Goal: Information Seeking & Learning: Learn about a topic

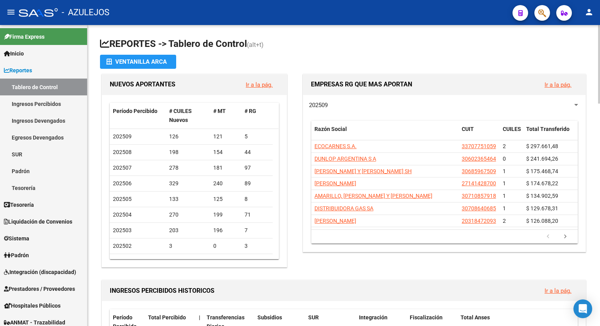
click at [406, 50] on h1 "REPORTES -> Tablero de Control (alt+t)" at bounding box center [344, 45] width 488 height 14
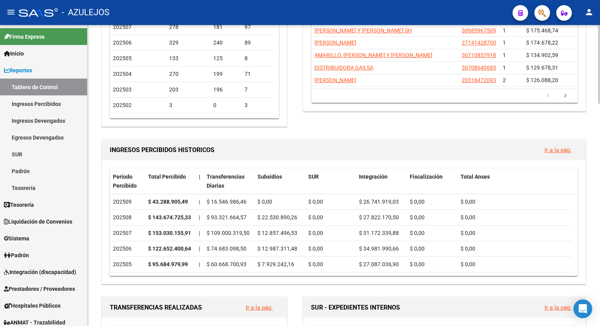
scroll to position [156, 0]
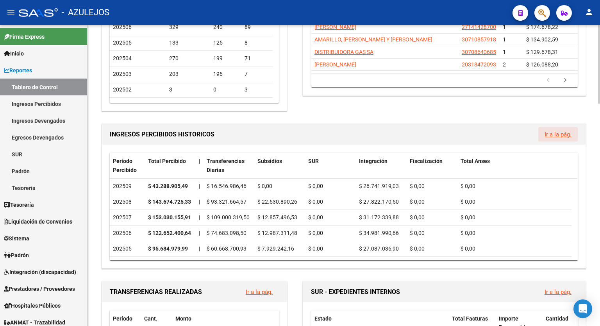
click at [555, 138] on link "Ir a la pág." at bounding box center [558, 134] width 27 height 7
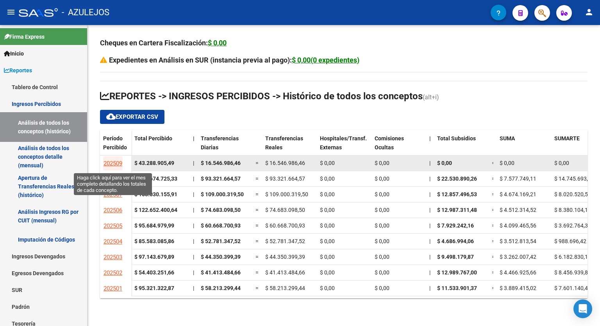
click at [107, 161] on span "202509" at bounding box center [113, 163] width 19 height 7
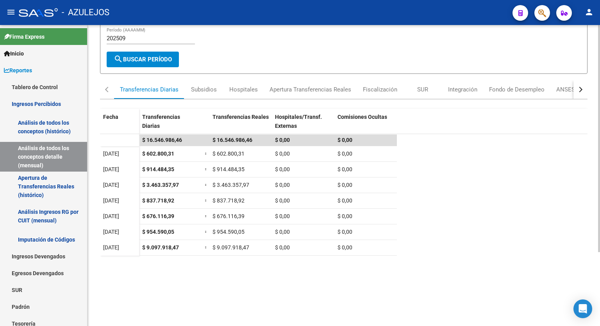
scroll to position [67, 0]
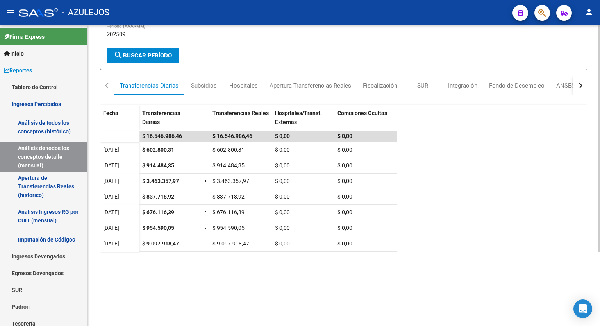
click at [600, 198] on div at bounding box center [599, 188] width 2 height 227
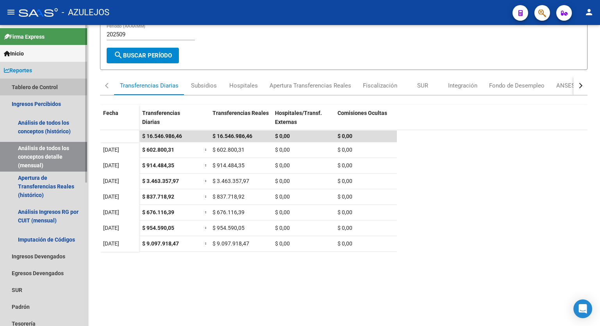
click at [22, 85] on link "Tablero de Control" at bounding box center [43, 87] width 87 height 17
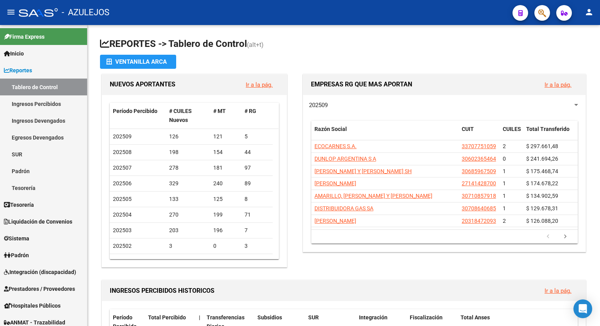
click at [599, 46] on div at bounding box center [599, 64] width 2 height 79
click at [367, 40] on h1 "REPORTES -> Tablero de Control (alt+t)" at bounding box center [344, 45] width 488 height 14
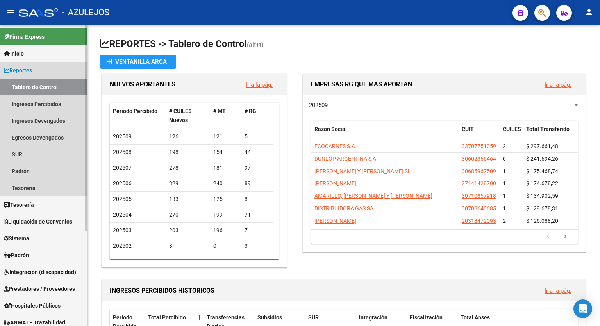
click at [31, 66] on span "Reportes" at bounding box center [18, 70] width 28 height 9
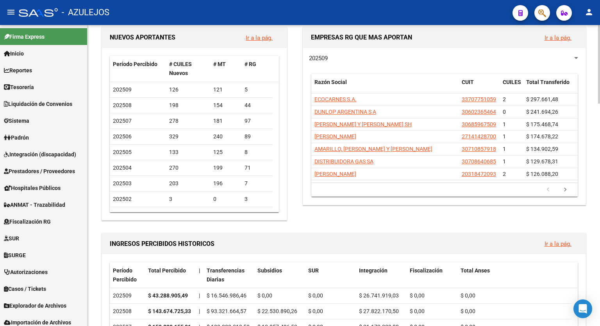
scroll to position [60, 0]
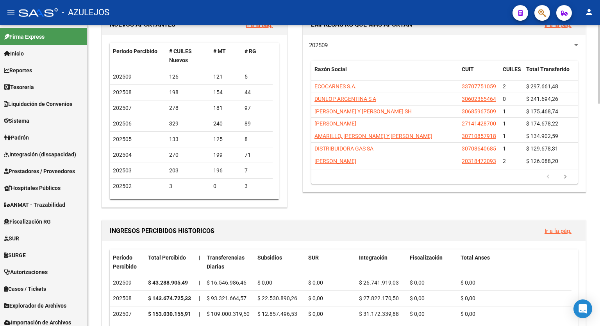
click at [600, 98] on div at bounding box center [599, 80] width 2 height 79
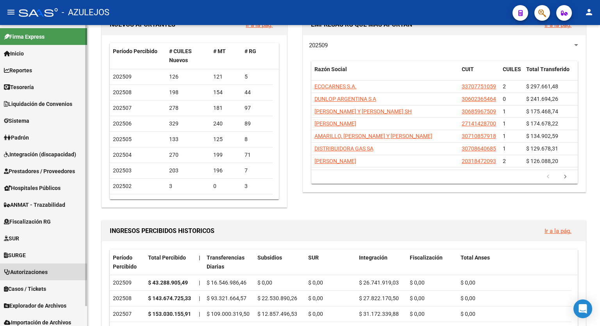
click at [23, 268] on span "Autorizaciones" at bounding box center [26, 272] width 44 height 9
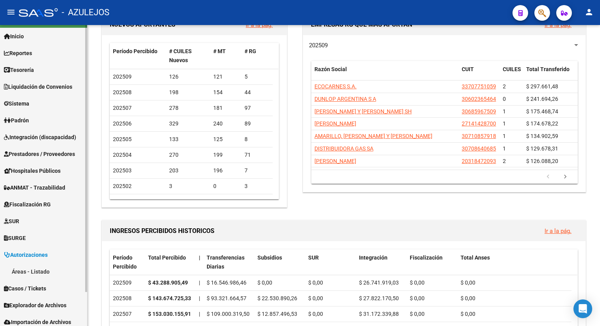
scroll to position [38, 0]
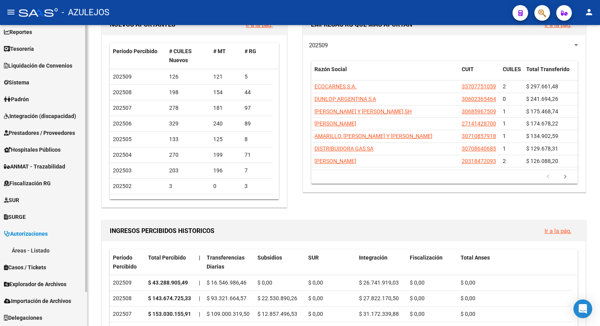
click at [79, 283] on div "Firma Express Inicio Instructivos Contacto OS Reportes Tablero de Control Ingre…" at bounding box center [44, 156] width 89 height 339
click at [25, 250] on link "Áreas - Listado" at bounding box center [43, 250] width 87 height 17
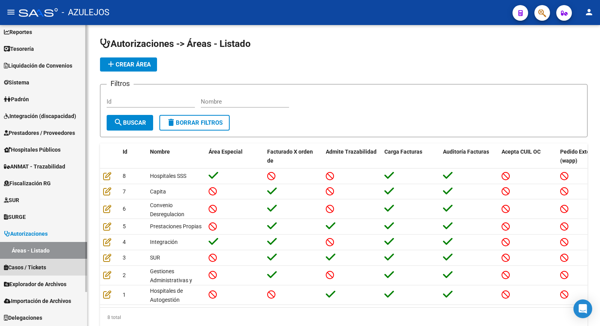
click at [25, 266] on span "Casos / Tickets" at bounding box center [25, 267] width 42 height 9
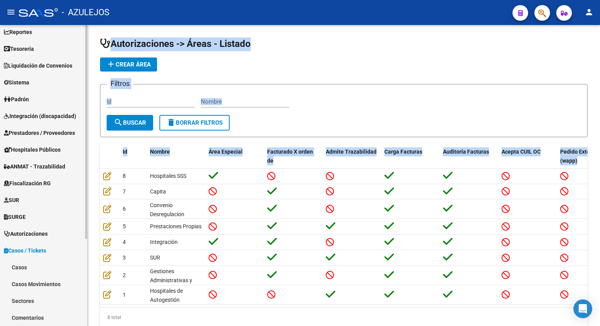
drag, startPoint x: 88, startPoint y: 244, endPoint x: 86, endPoint y: 259, distance: 14.5
click at [86, 259] on mat-sidenav-container "Firma Express Inicio Instructivos Contacto OS Reportes Tablero de Control Ingre…" at bounding box center [300, 175] width 600 height 301
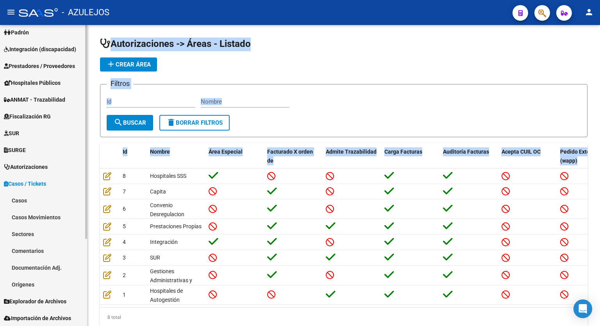
scroll to position [105, 0]
click at [80, 294] on div "Firma Express Inicio Instructivos Contacto OS Reportes Tablero de Control Ingre…" at bounding box center [44, 131] width 89 height 423
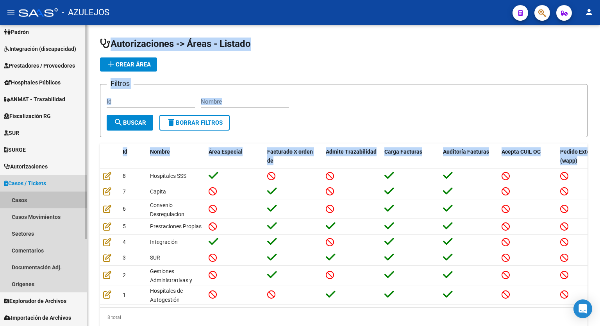
click at [29, 200] on link "Casos" at bounding box center [43, 199] width 87 height 17
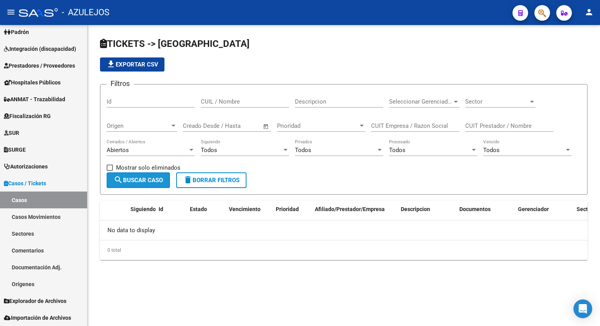
click at [145, 181] on span "search Buscar Caso" at bounding box center [138, 180] width 49 height 7
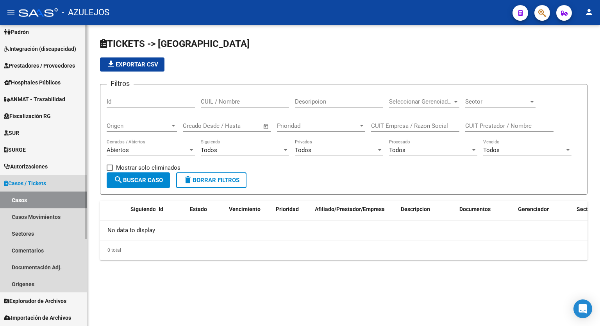
click at [31, 182] on span "Casos / Tickets" at bounding box center [25, 183] width 42 height 9
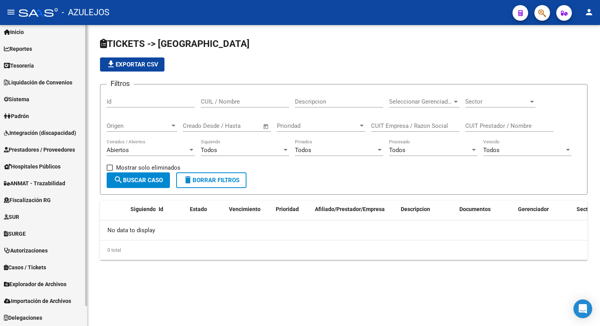
scroll to position [21, 0]
click at [32, 152] on span "Prestadores / Proveedores" at bounding box center [39, 149] width 71 height 9
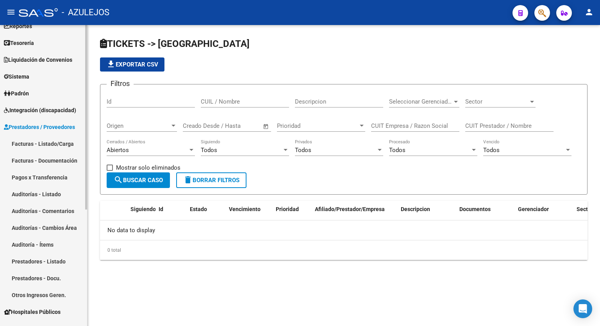
scroll to position [30, 0]
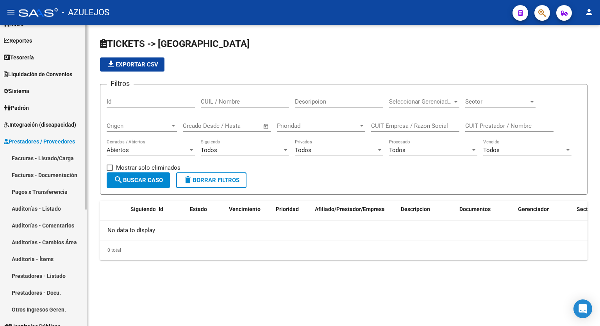
click at [88, 200] on mat-sidenav-container "Firma Express Inicio Instructivos Contacto OS Reportes Tablero de Control Ingre…" at bounding box center [300, 175] width 600 height 301
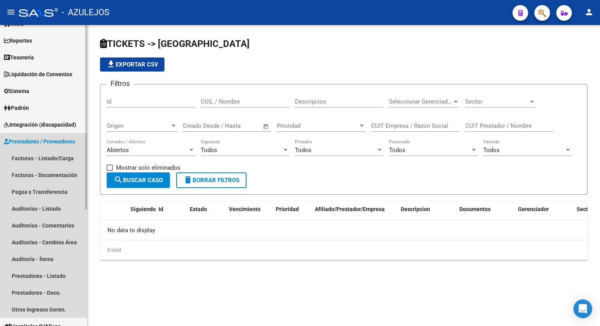
click at [48, 137] on span "Prestadores / Proveedores" at bounding box center [39, 141] width 71 height 9
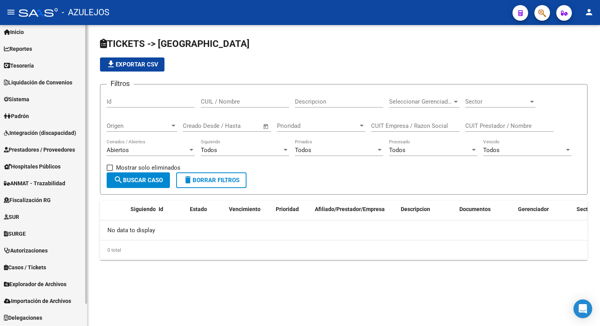
scroll to position [21, 0]
click at [48, 249] on span "Autorizaciones" at bounding box center [26, 250] width 44 height 9
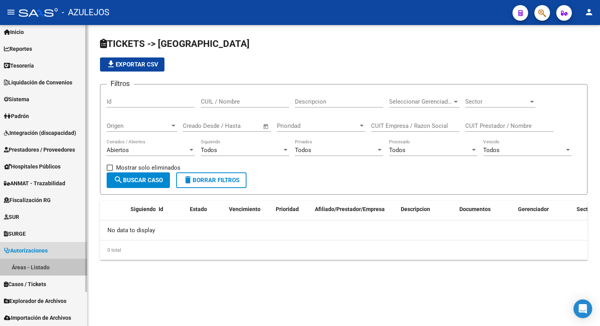
click at [32, 266] on link "Áreas - Listado" at bounding box center [43, 267] width 87 height 17
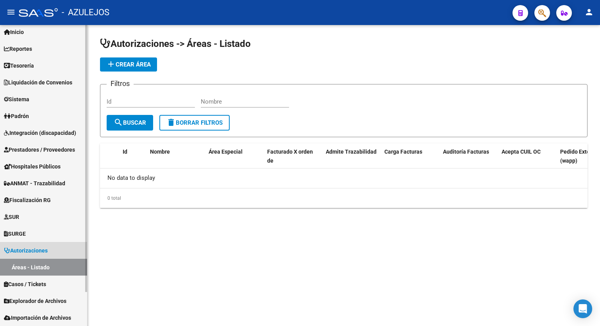
click at [33, 249] on span "Autorizaciones" at bounding box center [26, 250] width 44 height 9
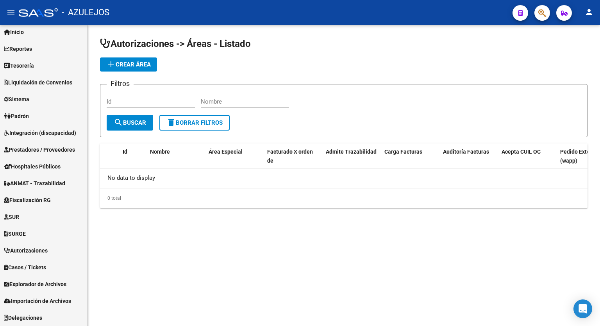
click at [340, 50] on h1 "Autorizaciones -> Áreas - Listado" at bounding box center [344, 45] width 488 height 14
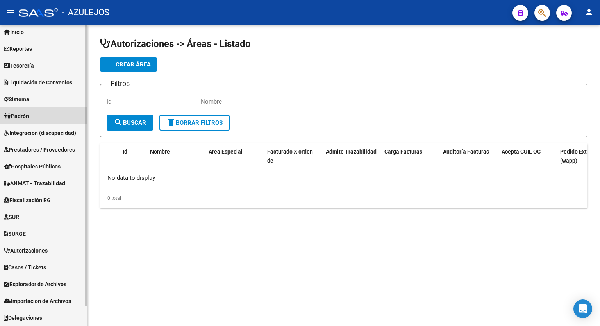
click at [34, 116] on link "Padrón" at bounding box center [43, 115] width 87 height 17
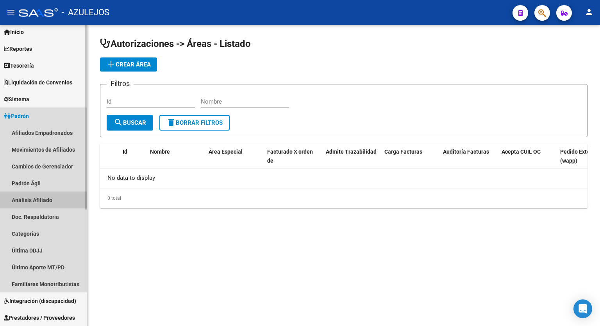
click at [21, 196] on link "Análisis Afiliado" at bounding box center [43, 199] width 87 height 17
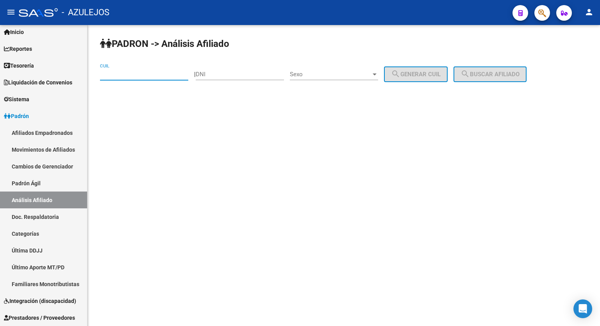
click at [127, 77] on input "CUIL" at bounding box center [144, 74] width 88 height 7
click at [486, 67] on button "search Buscar afiliado" at bounding box center [490, 74] width 73 height 16
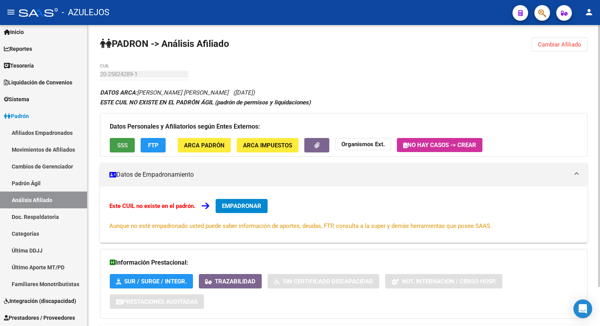
click at [119, 143] on span "SSS" at bounding box center [122, 145] width 11 height 7
click at [156, 143] on span "FTP" at bounding box center [153, 145] width 11 height 7
click at [356, 146] on strong "Organismos Ext." at bounding box center [363, 144] width 43 height 7
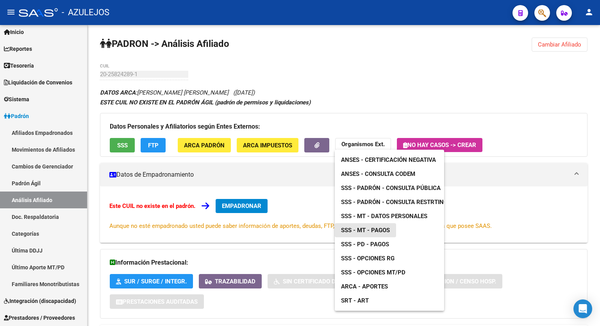
click at [377, 229] on span "SSS - MT - Pagos" at bounding box center [365, 230] width 49 height 7
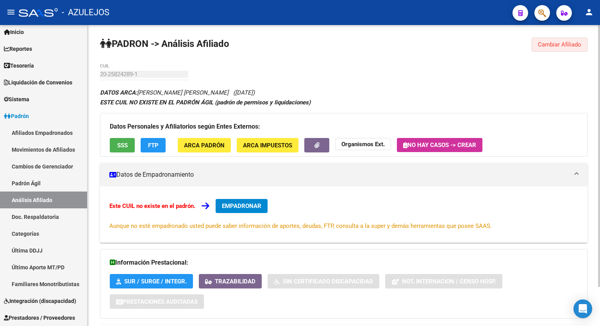
click at [552, 42] on span "Cambiar Afiliado" at bounding box center [559, 44] width 43 height 7
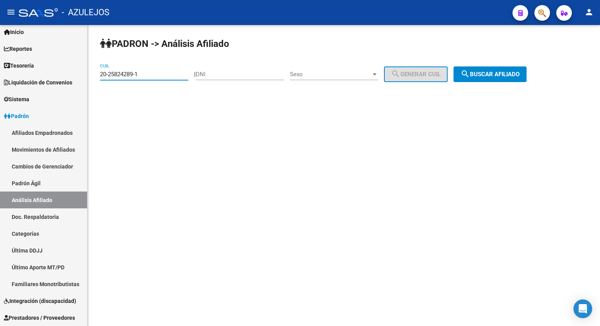
click at [159, 71] on input "20-25824289-1" at bounding box center [144, 74] width 88 height 7
click at [519, 71] on span "search Buscar afiliado" at bounding box center [490, 74] width 59 height 7
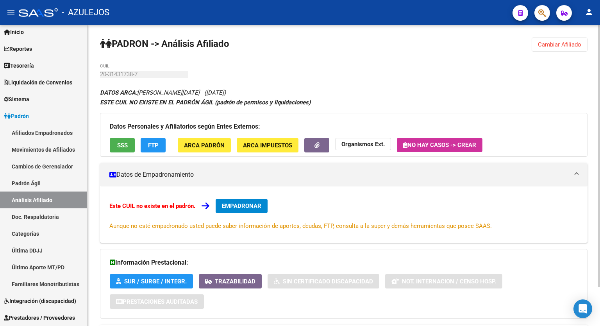
click at [429, 77] on div "PADRON -> Análisis Afiliado Cambiar Afiliado 20-31431738-7 CUIL DATOS ARCA: ALV…" at bounding box center [344, 198] width 513 height 346
click at [569, 43] on span "Cambiar Afiliado" at bounding box center [559, 44] width 43 height 7
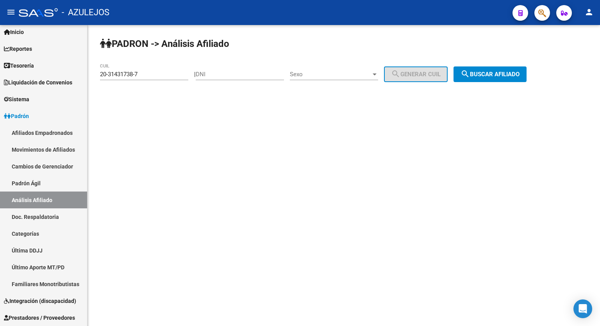
click at [163, 69] on div "20-31431738-7 CUIL" at bounding box center [144, 71] width 88 height 17
type input "20-95823882-8"
click at [520, 72] on span "search Buscar afiliado" at bounding box center [490, 74] width 59 height 7
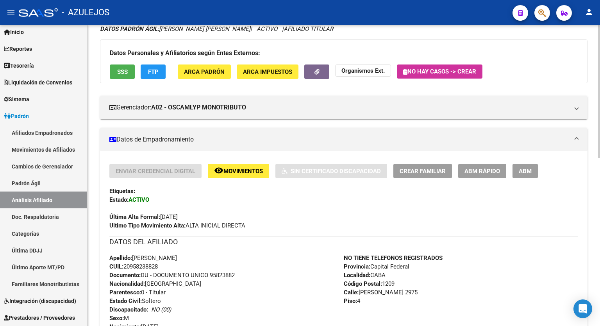
scroll to position [63, 0]
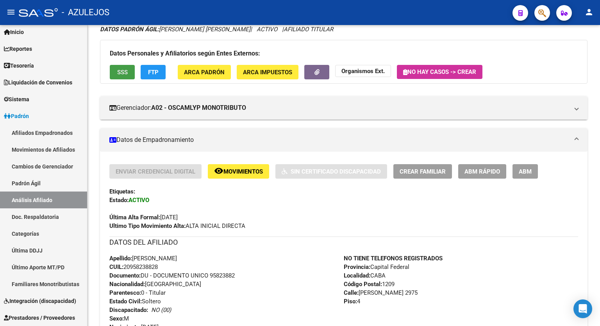
click at [125, 70] on span "SSS" at bounding box center [122, 72] width 11 height 7
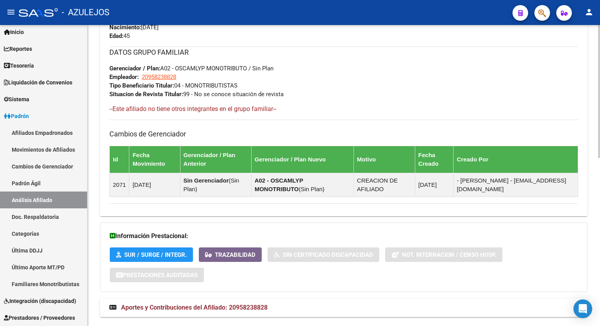
scroll to position [380, 0]
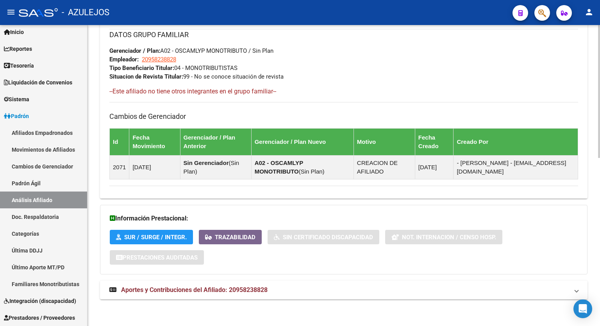
click at [206, 286] on span "Aportes y Contribuciones del Afiliado: 20958238828" at bounding box center [194, 289] width 147 height 7
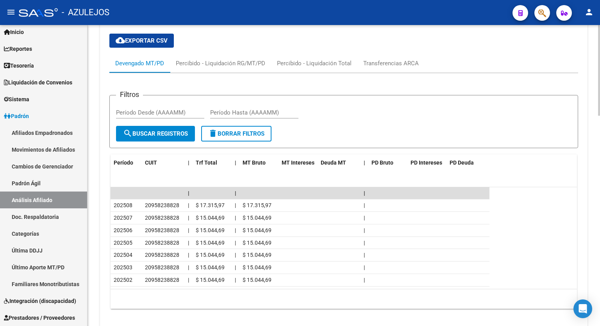
scroll to position [672, 0]
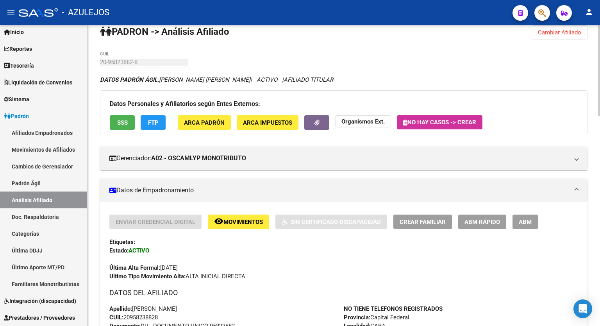
scroll to position [0, 0]
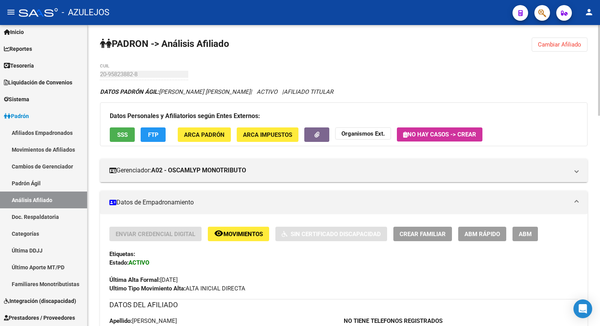
click at [595, 18] on div "menu - AZULEJOS person Firma Express Inicio Instructivos Contacto OS Reportes T…" at bounding box center [300, 163] width 600 height 326
click at [156, 136] on span "FTP" at bounding box center [153, 134] width 11 height 7
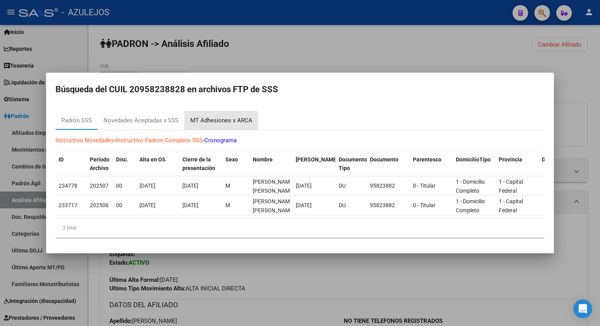
click at [220, 122] on div "MT Adhesiones x ARCA" at bounding box center [221, 120] width 74 height 19
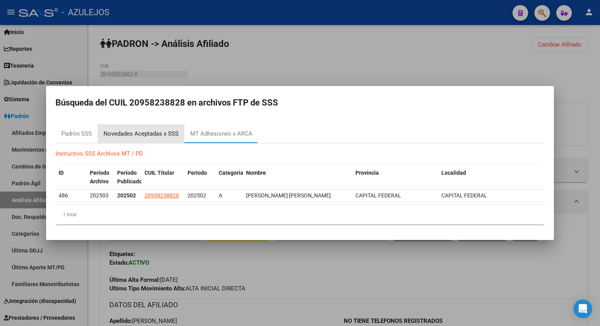
click at [127, 132] on div "Novedades Aceptadas x SSS" at bounding box center [141, 133] width 75 height 9
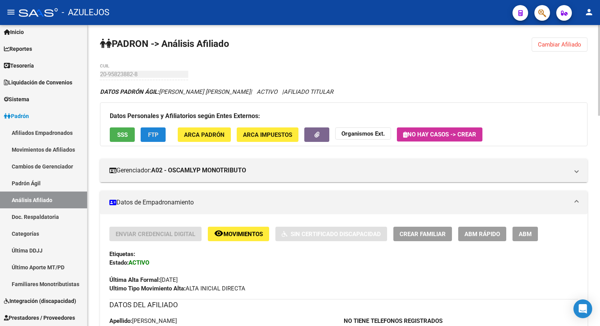
click at [600, 73] on div at bounding box center [599, 70] width 2 height 91
click at [120, 133] on span "SSS" at bounding box center [122, 134] width 11 height 7
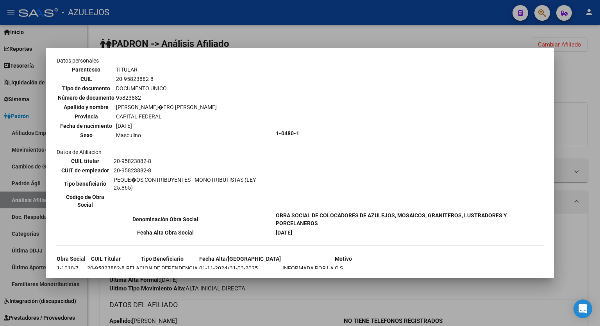
scroll to position [22, 0]
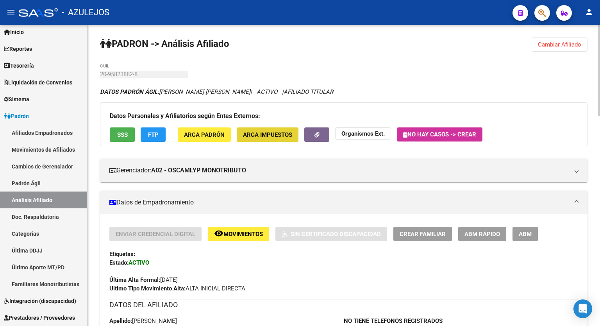
click at [265, 136] on span "ARCA Impuestos" at bounding box center [267, 134] width 49 height 7
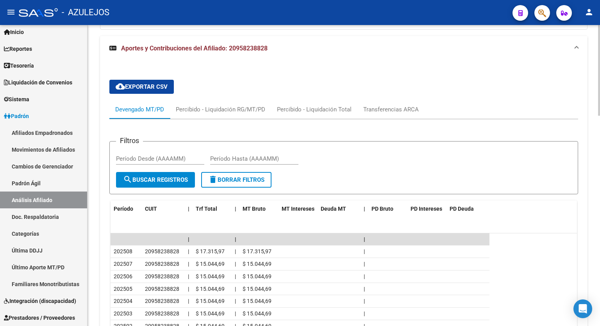
scroll to position [619, 0]
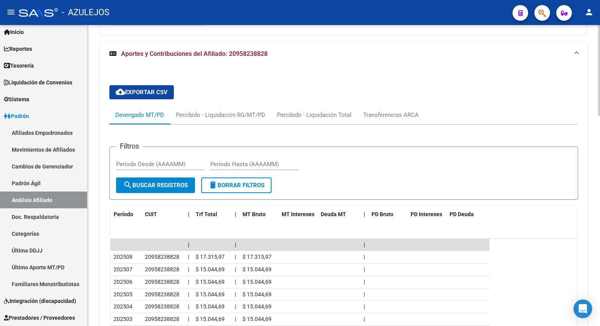
click at [600, 269] on div at bounding box center [599, 256] width 2 height 91
click at [388, 114] on div "Transferencias ARCA" at bounding box center [390, 115] width 55 height 9
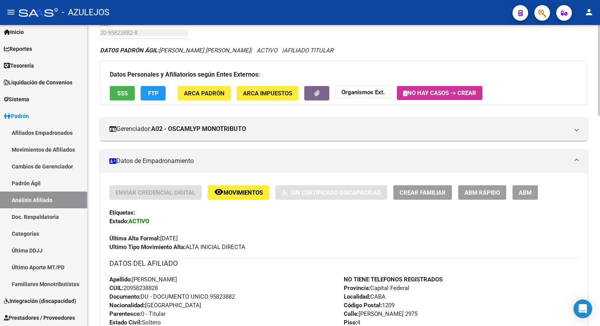
scroll to position [0, 0]
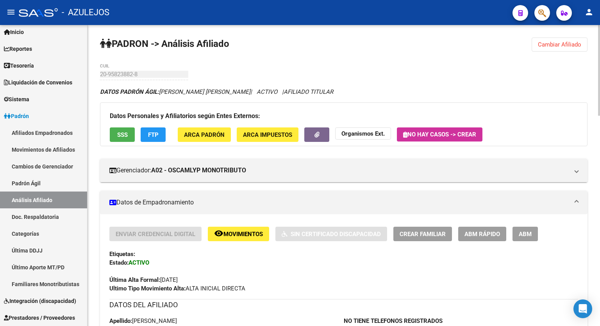
click at [600, 7] on div "menu - AZULEJOS person Firma Express Inicio Instructivos Contacto OS Reportes T…" at bounding box center [300, 163] width 600 height 326
click at [37, 114] on link "Padrón" at bounding box center [43, 115] width 87 height 17
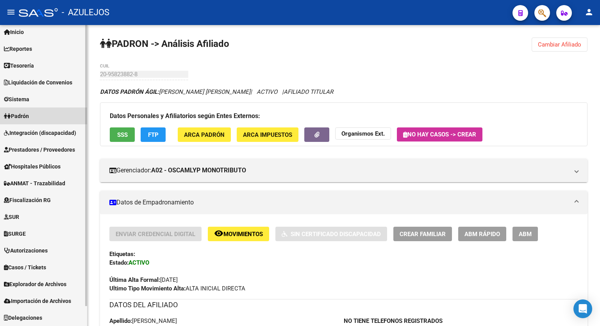
click at [21, 115] on span "Padrón" at bounding box center [16, 116] width 25 height 9
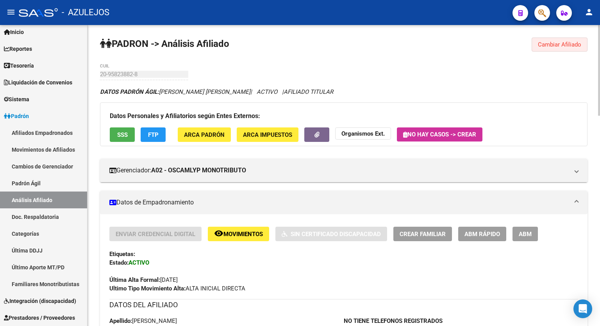
click at [560, 47] on span "Cambiar Afiliado" at bounding box center [559, 44] width 43 height 7
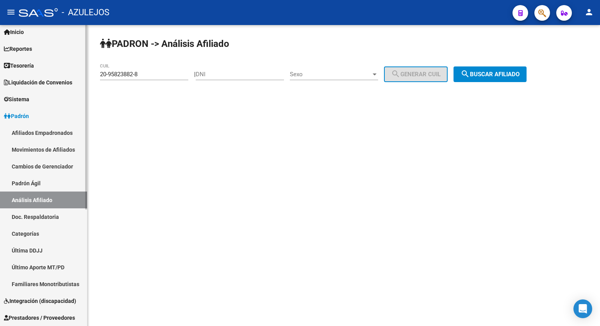
drag, startPoint x: 159, startPoint y: 78, endPoint x: 58, endPoint y: 80, distance: 101.2
click at [58, 80] on mat-sidenav-container "Firma Express Inicio Instructivos Contacto OS Reportes Tablero de Control Ingre…" at bounding box center [300, 175] width 600 height 301
click at [142, 83] on div "20-95823882-8 CUIL" at bounding box center [144, 75] width 88 height 24
drag, startPoint x: 148, startPoint y: 74, endPoint x: 102, endPoint y: 72, distance: 46.9
click at [102, 72] on input "20-95823882-8" at bounding box center [144, 74] width 88 height 7
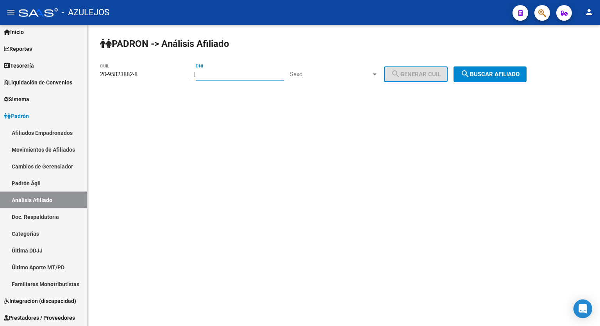
click at [219, 73] on input "DNI" at bounding box center [240, 74] width 88 height 7
type input "23370115"
click at [372, 70] on div "Sexo Sexo" at bounding box center [334, 71] width 88 height 17
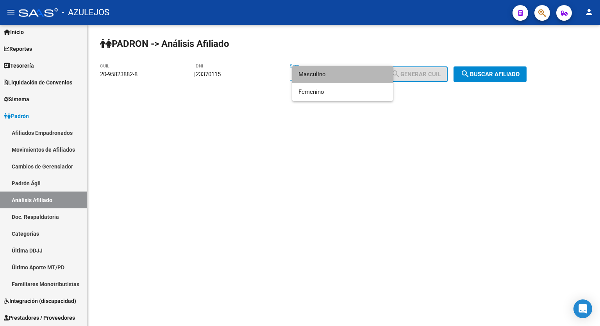
click at [330, 75] on span "Masculino" at bounding box center [343, 75] width 88 height 18
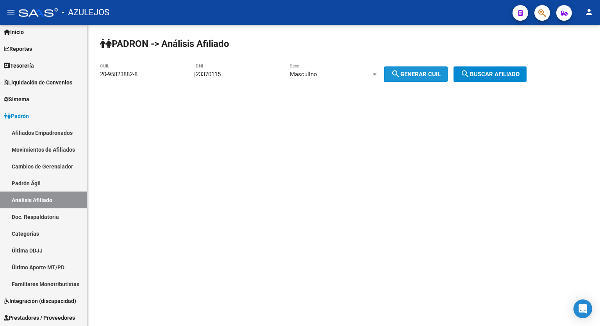
click at [401, 69] on mat-icon "search" at bounding box center [395, 73] width 9 height 9
type input "20-23370115-8"
click at [508, 74] on span "search Buscar afiliado" at bounding box center [490, 74] width 59 height 7
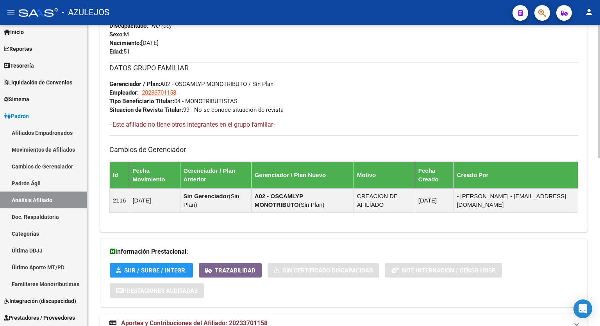
scroll to position [380, 0]
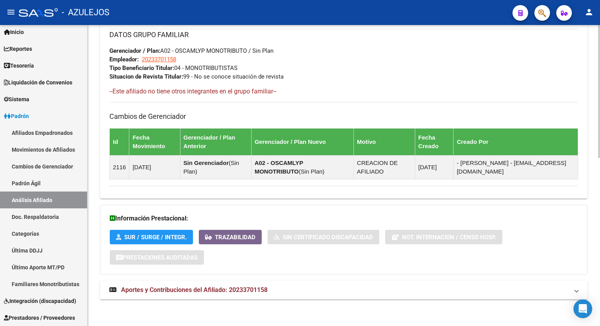
click at [600, 306] on div at bounding box center [599, 259] width 2 height 133
click at [170, 286] on span "Aportes y Contribuciones del Afiliado: 20233701158" at bounding box center [194, 289] width 147 height 7
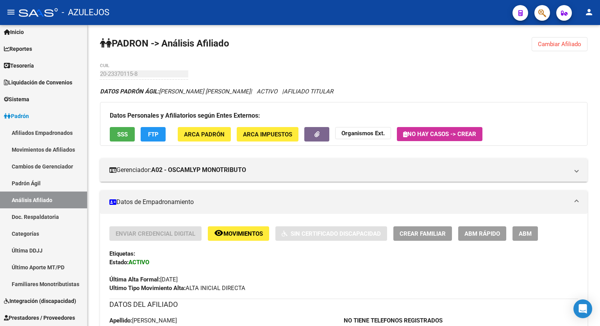
scroll to position [0, 0]
click at [600, 35] on div at bounding box center [599, 74] width 2 height 98
click at [152, 129] on button "FTP" at bounding box center [153, 134] width 25 height 14
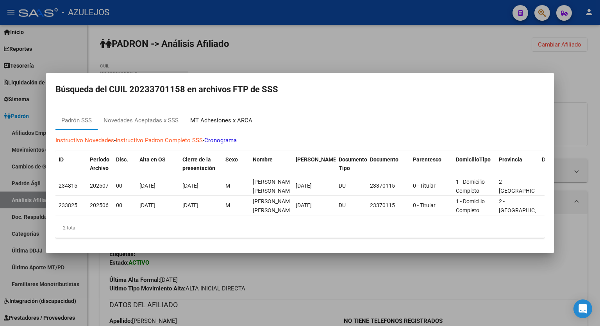
click at [220, 111] on div "MT Adhesiones x ARCA" at bounding box center [221, 120] width 74 height 19
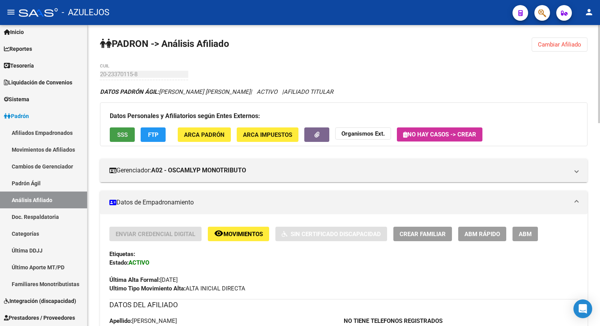
click at [125, 138] on span "SSS" at bounding box center [122, 134] width 11 height 7
click at [370, 135] on strong "Organismos Ext." at bounding box center [363, 133] width 43 height 7
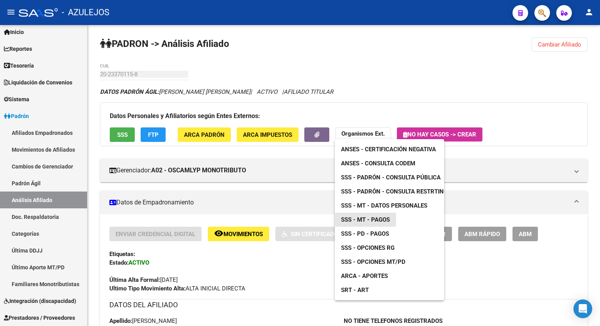
click at [376, 218] on span "SSS - MT - Pagos" at bounding box center [365, 219] width 49 height 7
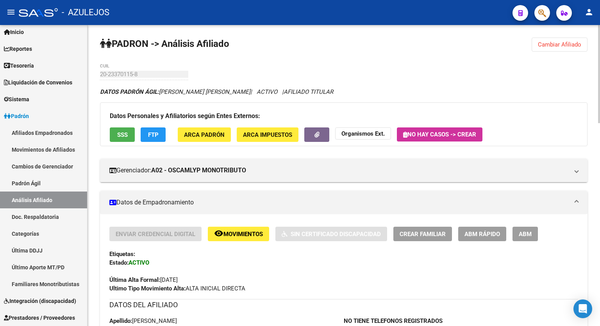
click at [155, 136] on span "FTP" at bounding box center [153, 134] width 11 height 7
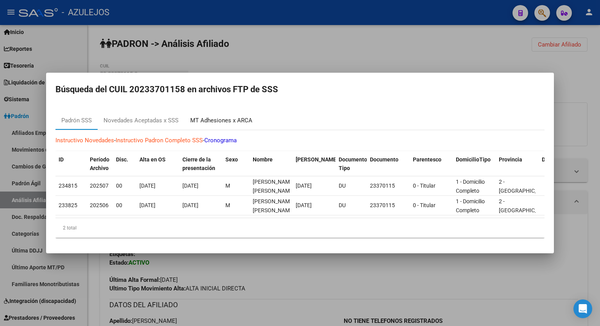
click at [229, 121] on div "MT Adhesiones x ARCA" at bounding box center [221, 120] width 62 height 9
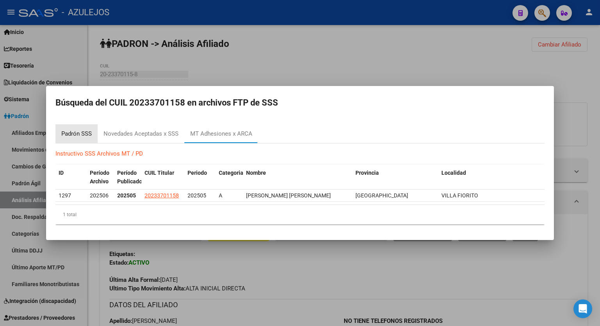
click at [78, 135] on div "Padrón SSS" at bounding box center [76, 133] width 30 height 9
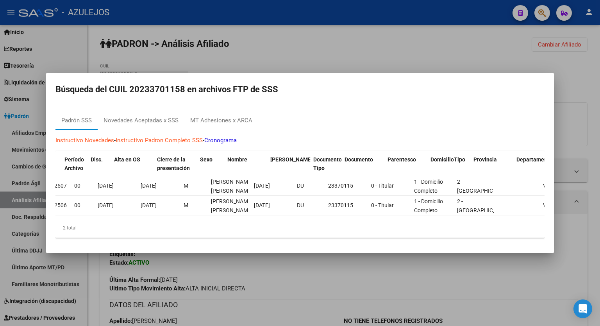
scroll to position [0, 44]
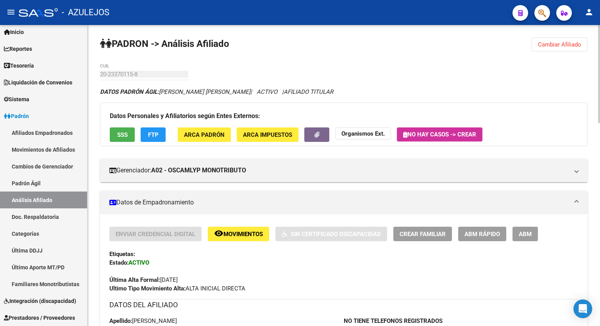
drag, startPoint x: 597, startPoint y: 96, endPoint x: 600, endPoint y: 129, distance: 33.3
click at [486, 237] on span "ABM Rápido" at bounding box center [483, 234] width 36 height 7
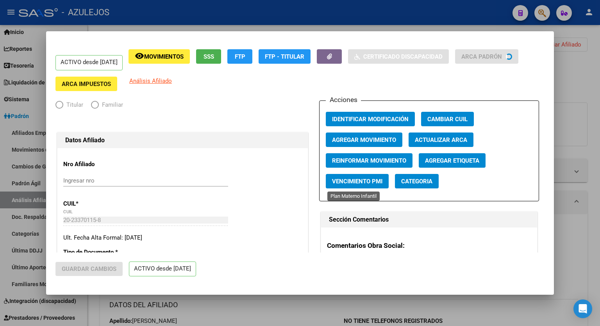
radio input "true"
type input "20-23370115-8"
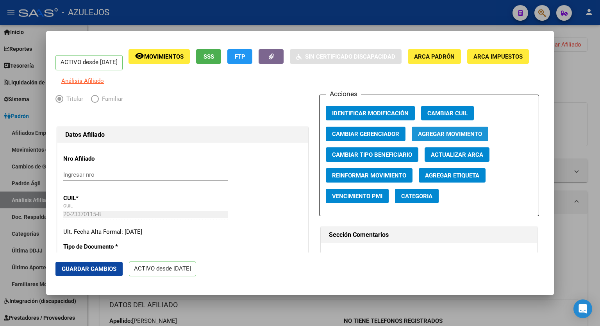
click at [453, 135] on span "Agregar Movimiento" at bounding box center [450, 133] width 64 height 7
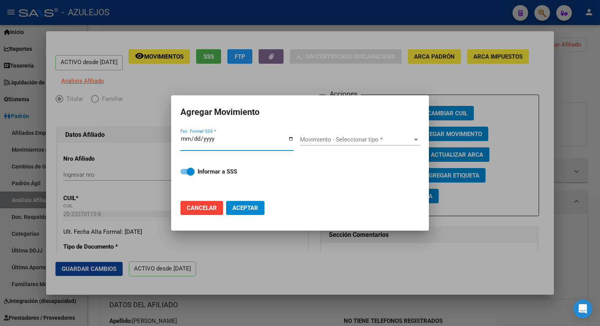
click at [292, 139] on input "Fec. Formal SSS *" at bounding box center [237, 142] width 113 height 13
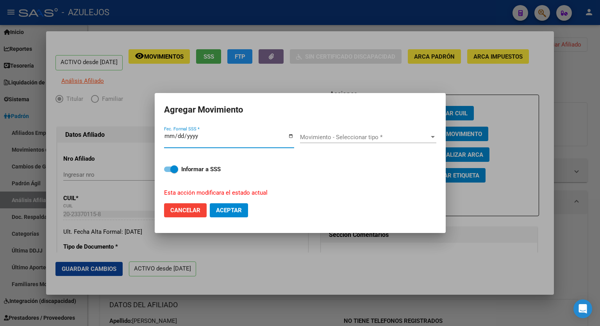
type input "2025-08-01"
click at [431, 137] on div at bounding box center [433, 137] width 4 height 2
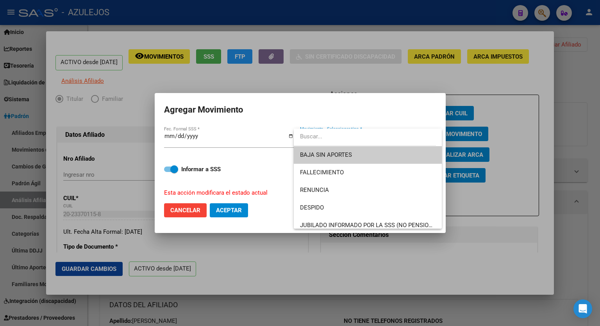
click at [363, 151] on span "BAJA SIN APORTES" at bounding box center [368, 155] width 136 height 18
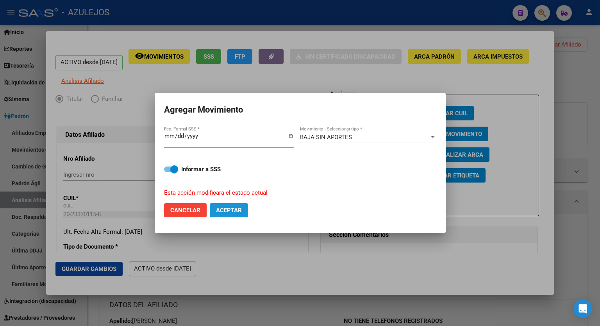
click at [233, 215] on button "Aceptar" at bounding box center [229, 210] width 38 height 14
checkbox input "false"
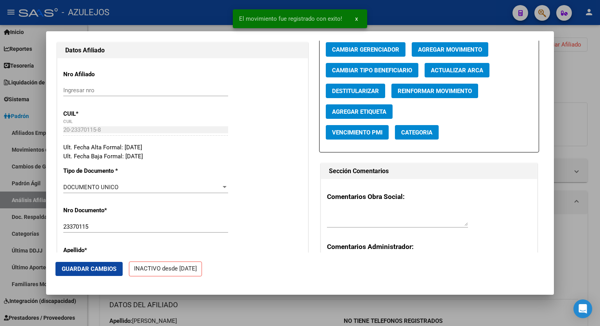
scroll to position [0, 0]
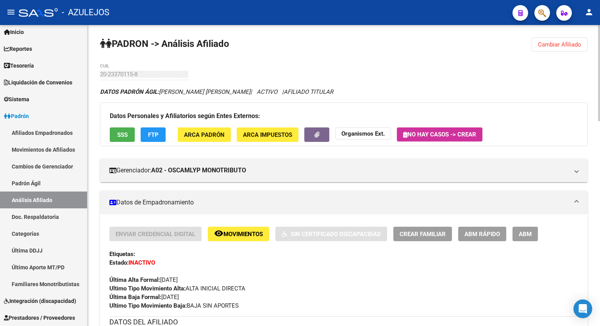
click at [600, 50] on div at bounding box center [599, 73] width 2 height 96
click at [263, 135] on span "ARCA Impuestos" at bounding box center [267, 134] width 49 height 7
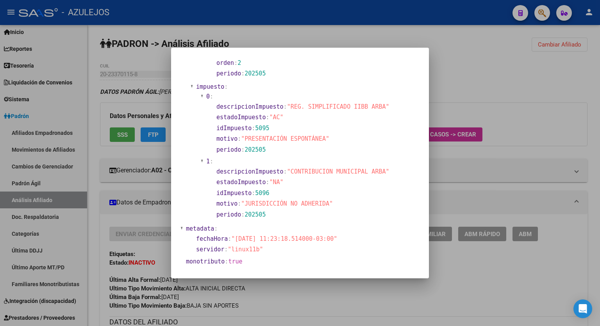
scroll to position [661, 0]
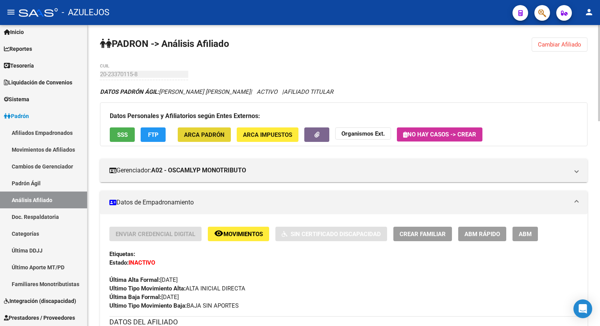
click at [213, 133] on span "ARCA Padrón" at bounding box center [204, 134] width 41 height 7
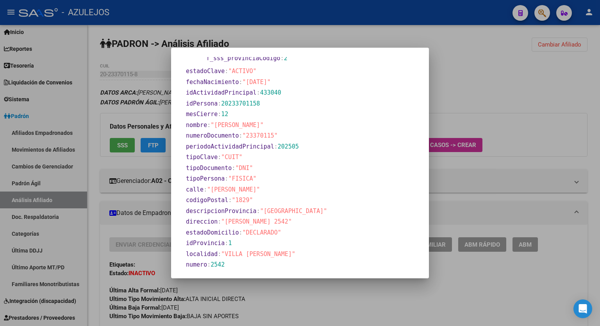
scroll to position [301, 0]
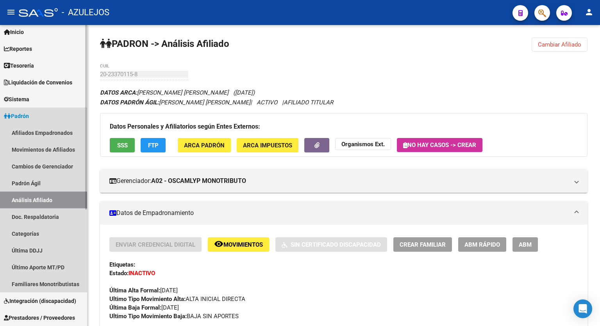
click at [41, 116] on link "Padrón" at bounding box center [43, 115] width 87 height 17
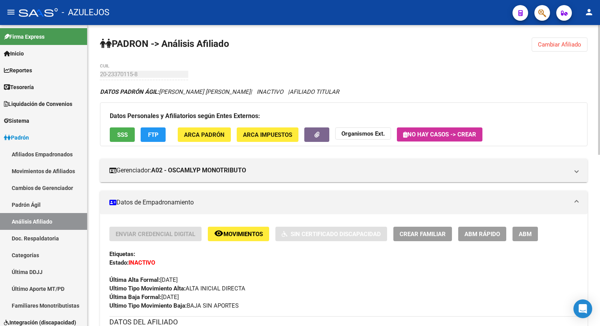
click at [476, 227] on button "ABM Rápido" at bounding box center [482, 234] width 48 height 14
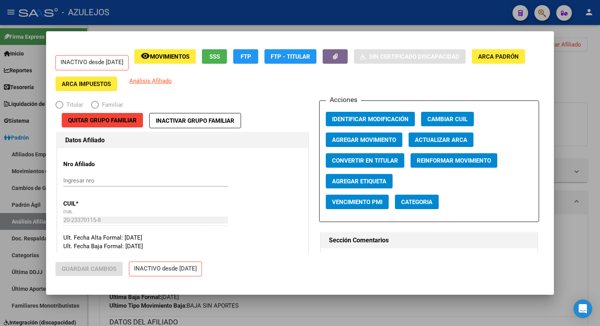
radio input "true"
type input "20-23370115-8"
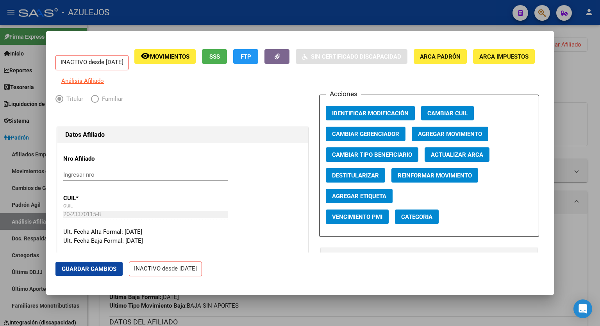
click at [435, 138] on span "Agregar Movimiento" at bounding box center [450, 134] width 64 height 7
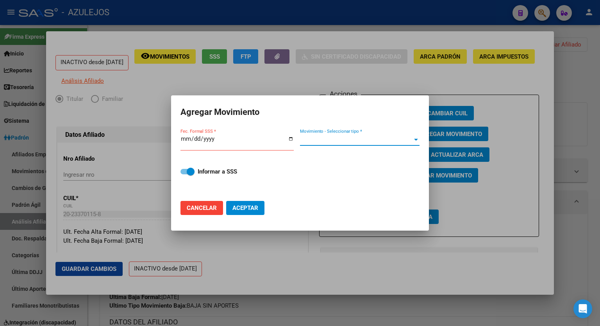
click at [407, 136] on span "Movimiento - Seleccionar tipo *" at bounding box center [356, 139] width 113 height 7
click at [516, 64] on div at bounding box center [300, 163] width 600 height 326
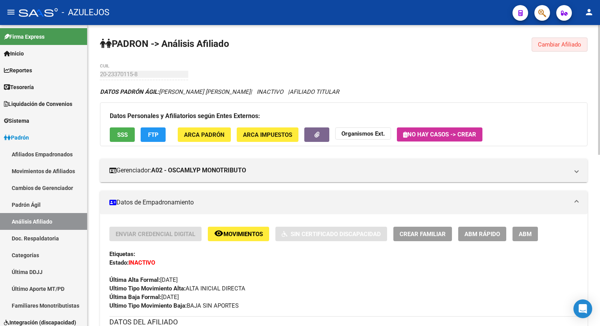
click at [567, 44] on span "Cambiar Afiliado" at bounding box center [559, 44] width 43 height 7
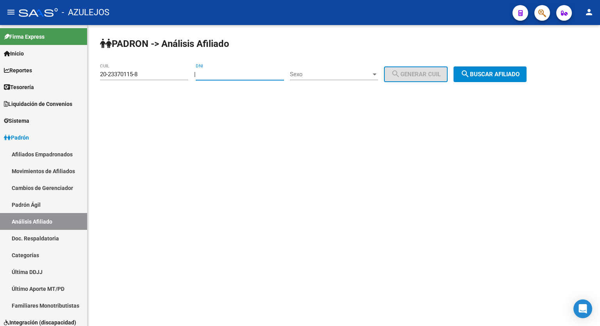
click at [254, 73] on input "DNI" at bounding box center [240, 74] width 88 height 7
type input "30307698"
click at [345, 74] on span "Sexo" at bounding box center [330, 74] width 81 height 7
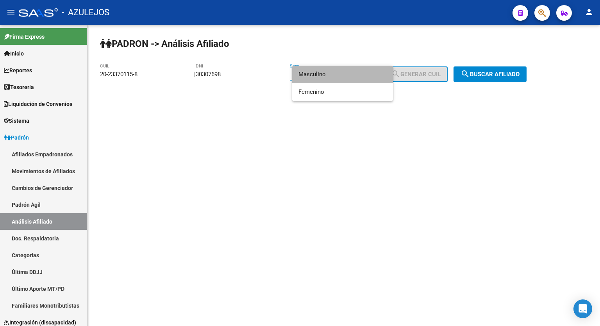
click at [334, 80] on span "Masculino" at bounding box center [343, 75] width 88 height 18
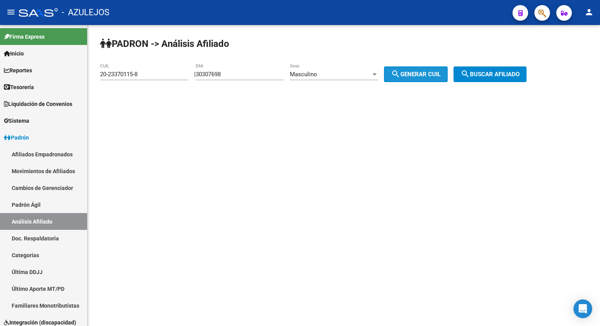
click at [397, 77] on button "search Generar CUIL" at bounding box center [416, 74] width 64 height 16
click at [435, 71] on span "search Generar CUIL" at bounding box center [416, 74] width 50 height 7
click at [494, 77] on span "search Buscar afiliado" at bounding box center [490, 74] width 59 height 7
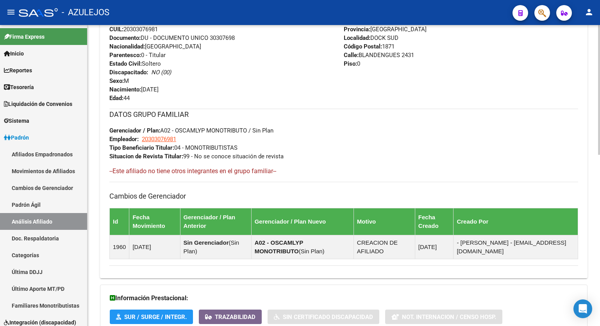
scroll to position [397, 0]
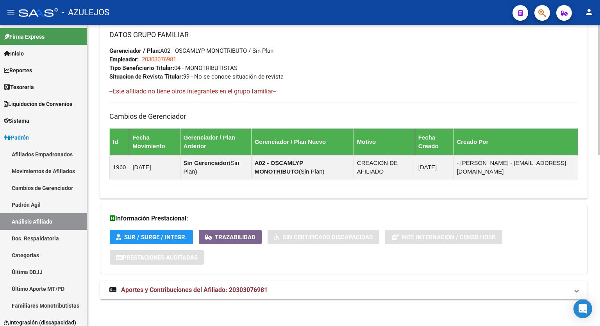
click at [600, 265] on div at bounding box center [599, 261] width 2 height 130
click at [238, 287] on span "Aportes y Contribuciones del Afiliado: 20303076981" at bounding box center [194, 289] width 147 height 7
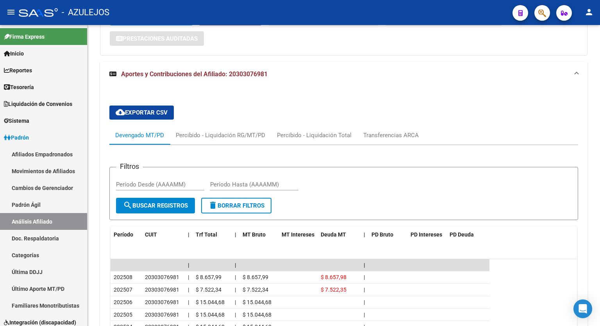
scroll to position [702, 0]
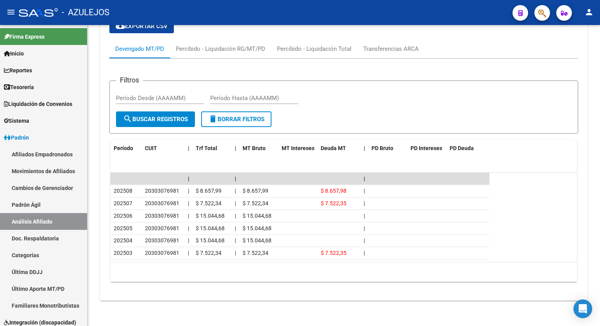
click at [600, 275] on div at bounding box center [599, 280] width 2 height 90
click at [387, 47] on div "Transferencias ARCA" at bounding box center [390, 49] width 55 height 9
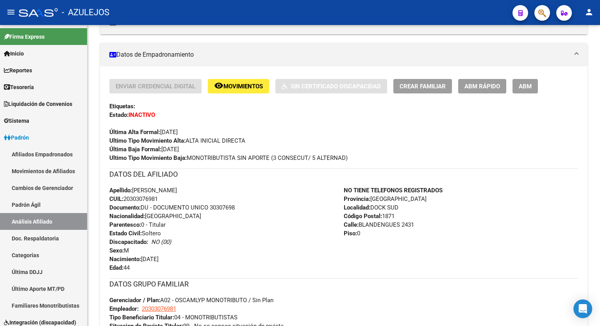
scroll to position [147, 0]
click at [599, 71] on div at bounding box center [599, 110] width 2 height 86
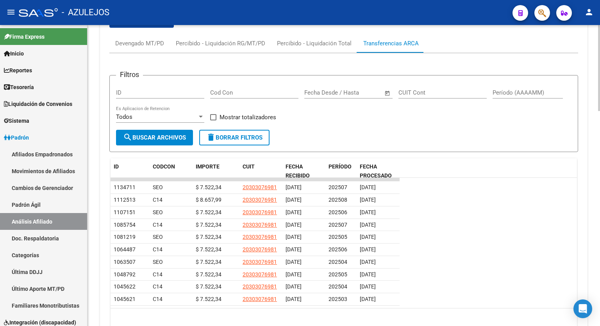
scroll to position [753, 0]
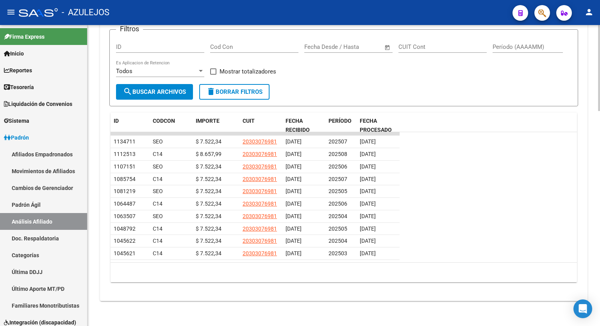
click at [599, 313] on div at bounding box center [599, 283] width 2 height 86
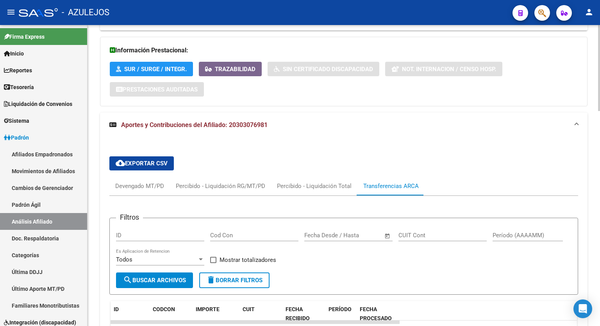
click at [600, 191] on div at bounding box center [599, 229] width 2 height 86
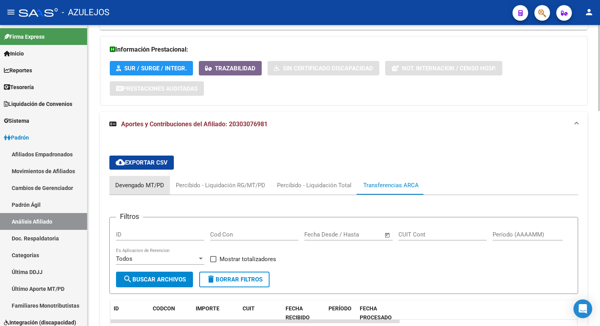
click at [161, 184] on div "Devengado MT/PD" at bounding box center [139, 185] width 49 height 9
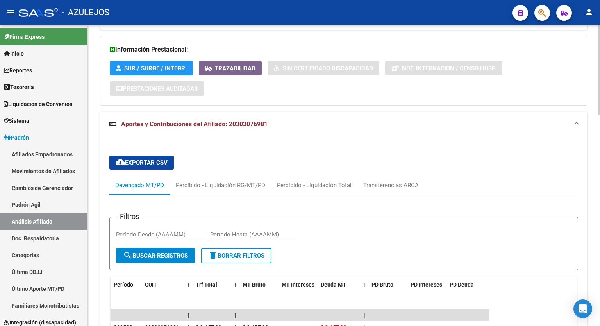
scroll to position [265, 0]
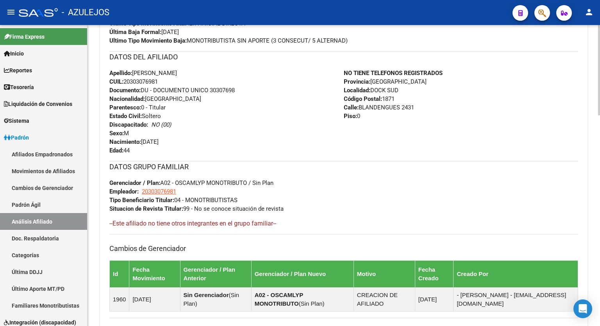
click at [598, 124] on div at bounding box center [599, 175] width 2 height 301
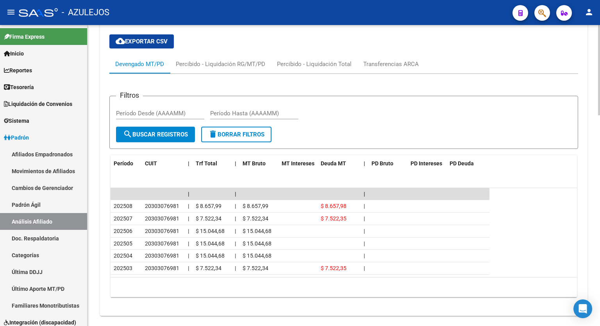
scroll to position [700, 0]
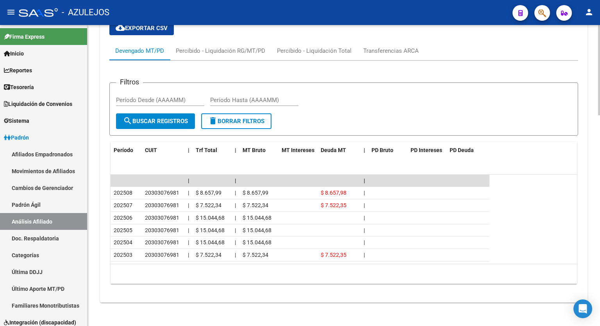
click at [600, 272] on div at bounding box center [599, 279] width 2 height 90
click at [492, 49] on div "Devengado MT/PD Percibido - Liquidación RG/MT/PD Percibido - Liquidación Total …" at bounding box center [343, 50] width 469 height 19
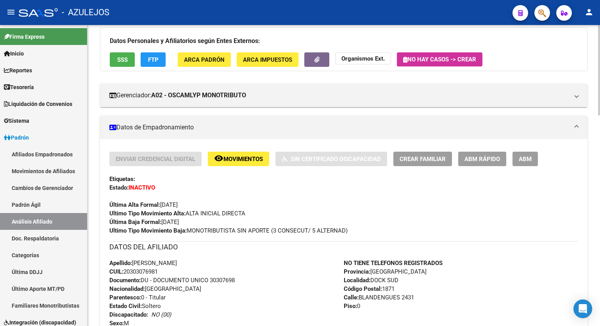
scroll to position [0, 0]
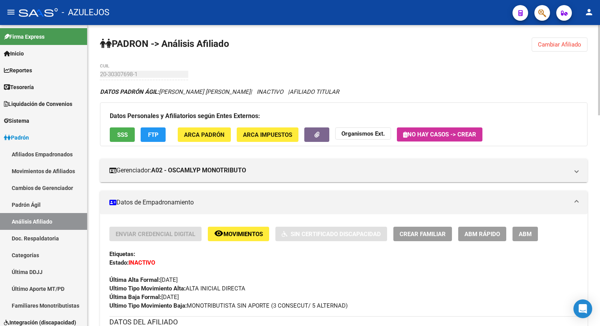
click at [597, 2] on div "menu - AZULEJOS person Firma Express Inicio Instructivos Contacto OS Reportes T…" at bounding box center [300, 163] width 600 height 326
click at [573, 41] on span "Cambiar Afiliado" at bounding box center [559, 44] width 43 height 7
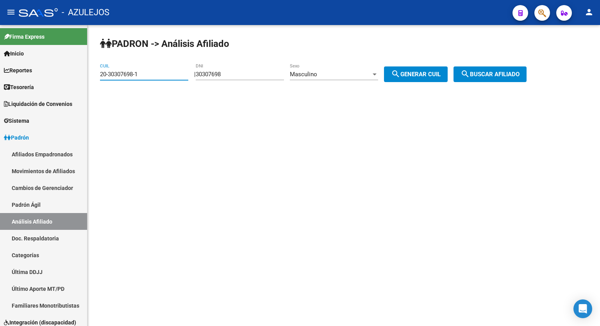
click at [148, 72] on input "20-30307698-1" at bounding box center [144, 74] width 88 height 7
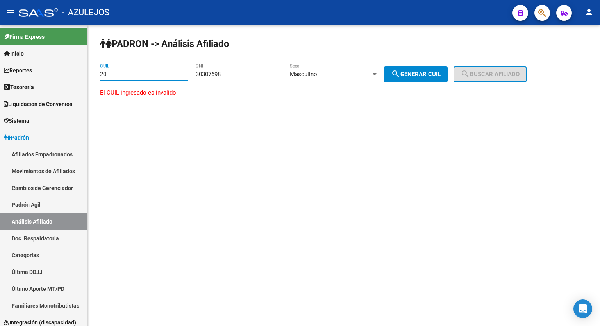
type input "2"
click at [132, 72] on input "CUIL" at bounding box center [144, 74] width 88 height 7
type input "20"
